Goal: Task Accomplishment & Management: Manage account settings

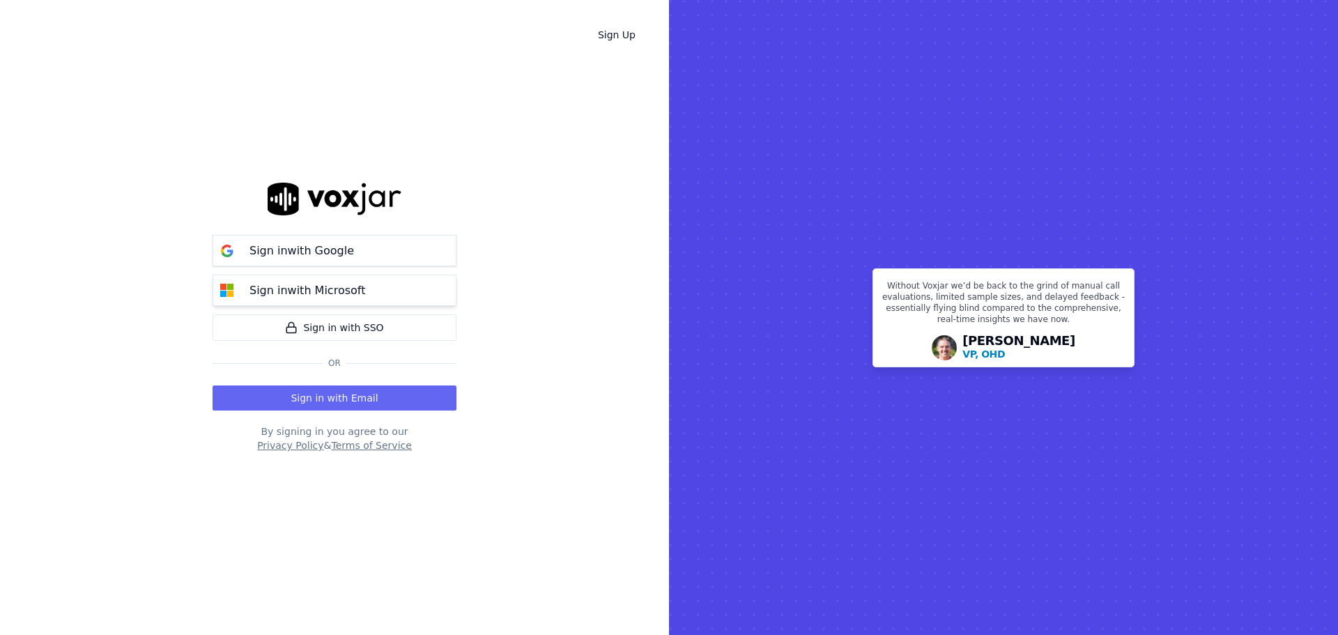
click at [417, 295] on button "Sign in with Microsoft" at bounding box center [335, 290] width 244 height 31
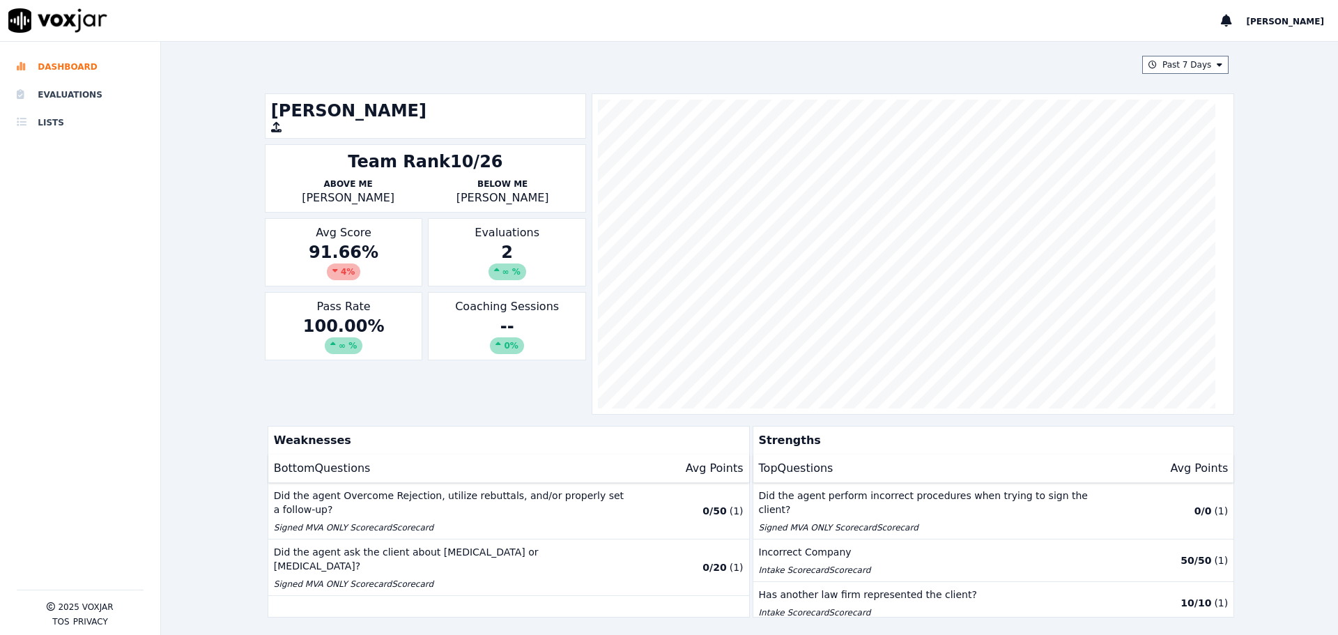
click at [451, 174] on div "Team Rank 10/26 Above Me [PERSON_NAME] Below Me [PERSON_NAME]" at bounding box center [425, 178] width 321 height 68
click at [461, 166] on div "Team Rank 10/26" at bounding box center [425, 162] width 155 height 22
click at [68, 86] on li "Evaluations" at bounding box center [80, 95] width 127 height 28
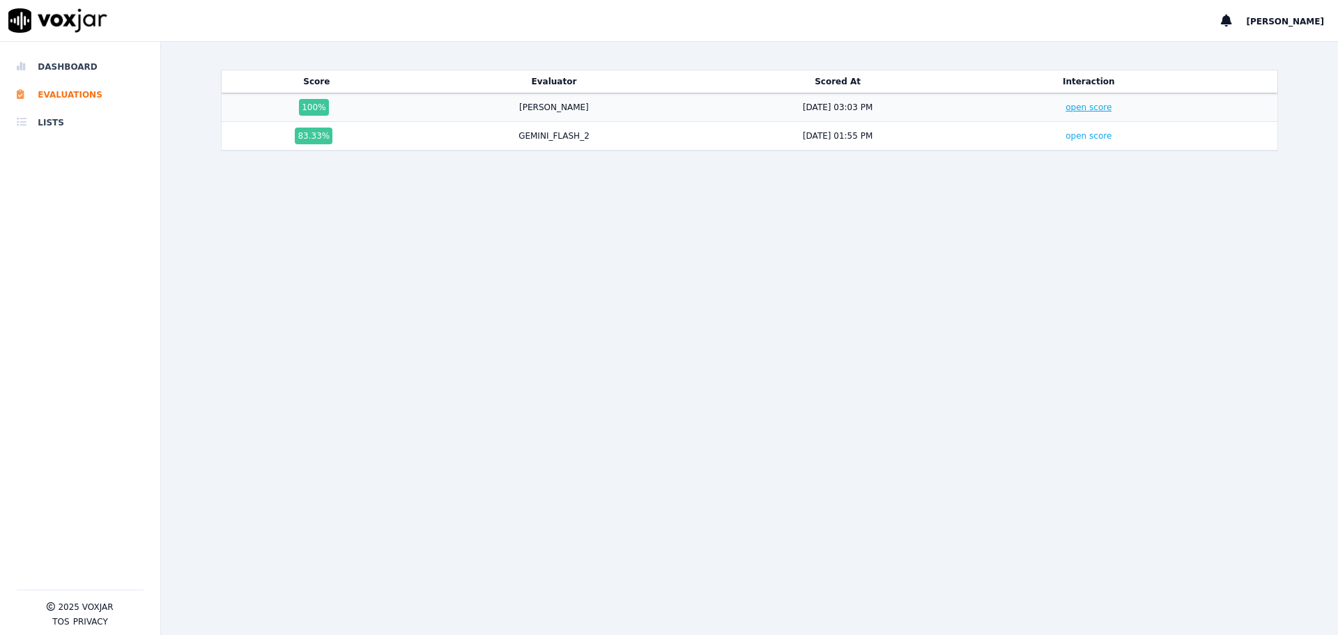
click at [1066, 105] on link "open score" at bounding box center [1089, 107] width 46 height 10
click at [84, 61] on li "Dashboard" at bounding box center [80, 67] width 127 height 28
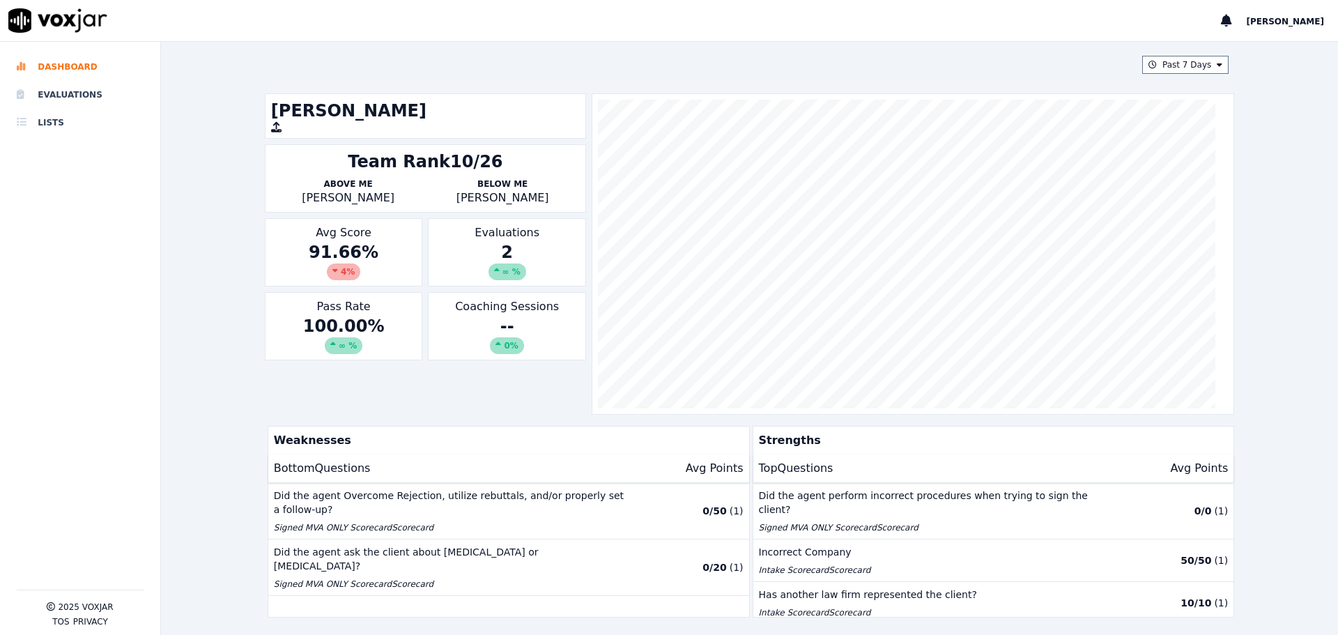
click at [428, 263] on div "Evaluations 2 ∞ %" at bounding box center [507, 252] width 158 height 68
click at [376, 266] on div "91.66 % 4 %" at bounding box center [344, 260] width 146 height 39
click at [342, 194] on p "Gerard Castro" at bounding box center [348, 198] width 155 height 17
click at [352, 176] on div "Team Rank 10/26 Above Me Gerard Castro Below Me Mary-Devin Meredith" at bounding box center [425, 178] width 321 height 68
click at [396, 157] on div "Team Rank 10/26" at bounding box center [425, 162] width 155 height 22
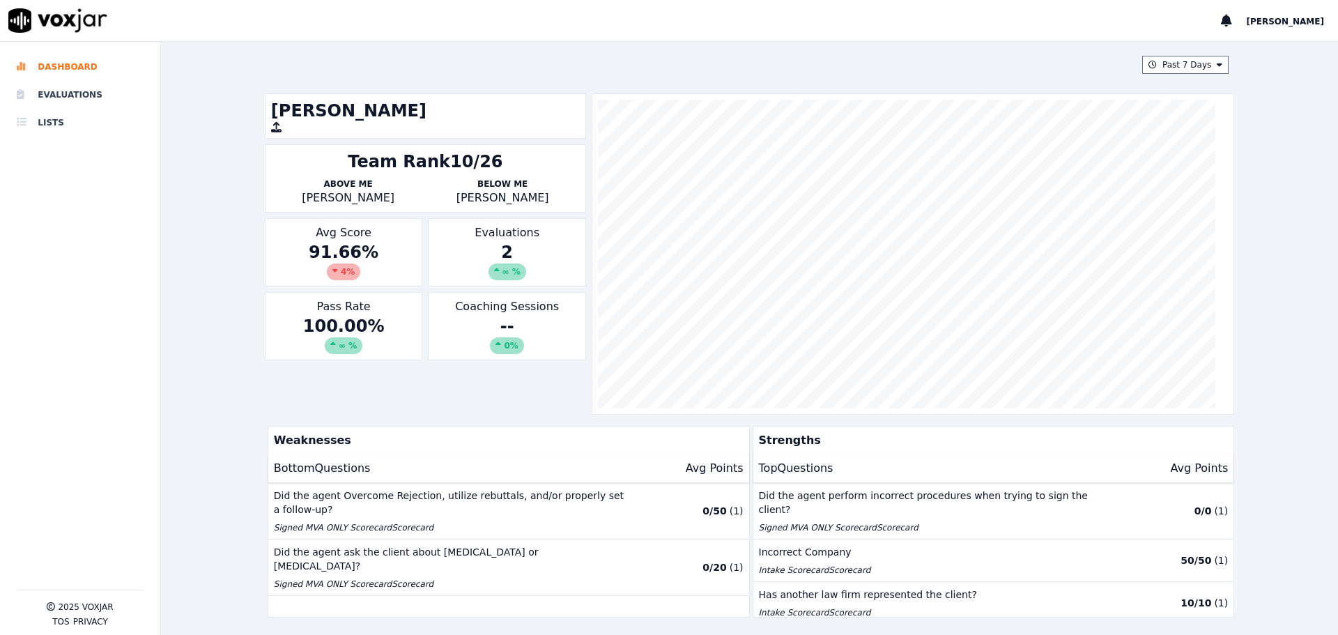
click at [309, 109] on h1 "Emily Gonzalez" at bounding box center [425, 111] width 309 height 22
click at [424, 120] on h1 "Emily Gonzalez" at bounding box center [425, 111] width 309 height 22
click at [490, 161] on div "Team Rank 10/26" at bounding box center [425, 162] width 309 height 22
click at [502, 187] on p "Below Me" at bounding box center [502, 183] width 155 height 11
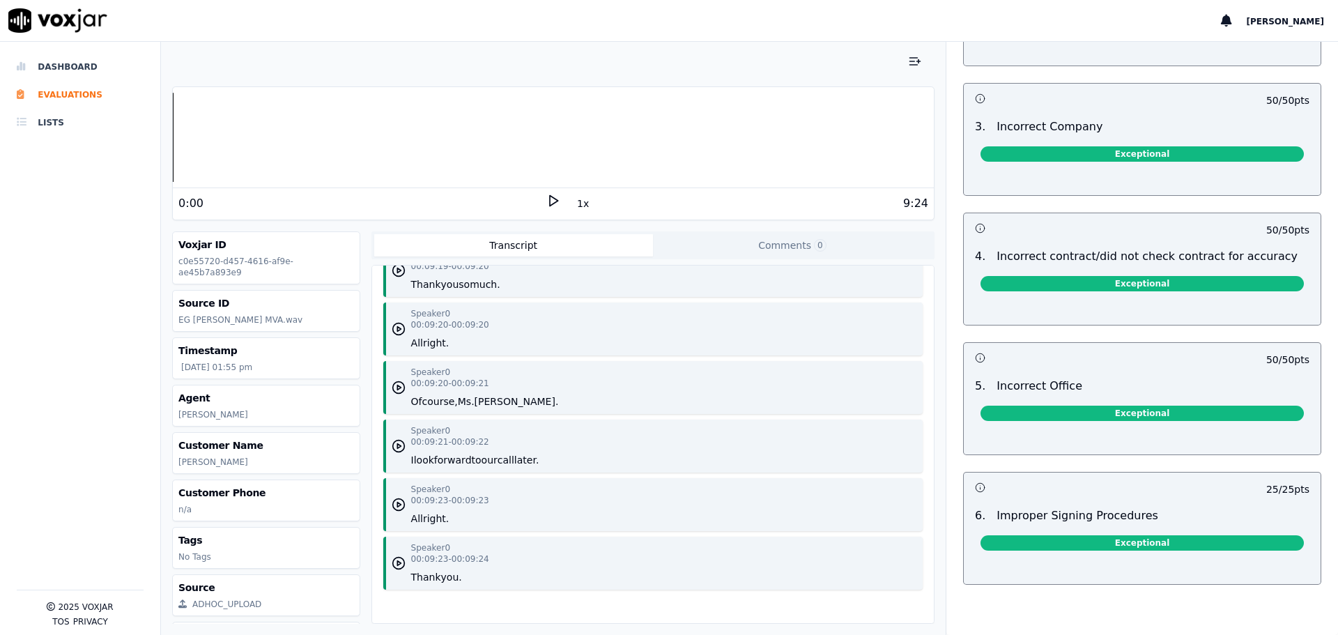
scroll to position [3034, 0]
